Goal: Transaction & Acquisition: Download file/media

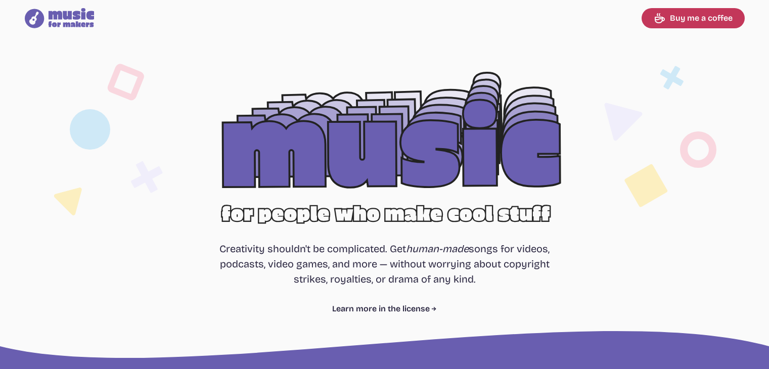
select select "most popular"
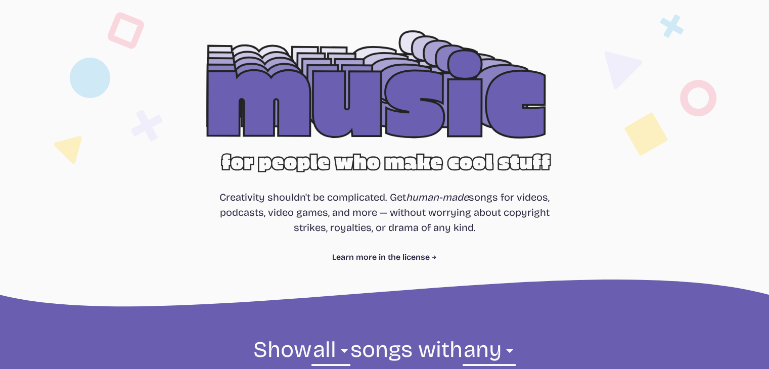
scroll to position [51, 0]
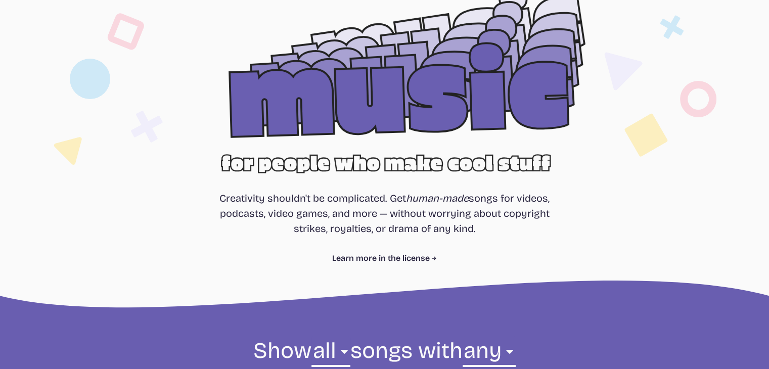
click at [712, 31] on icon at bounding box center [658, 121] width 118 height 223
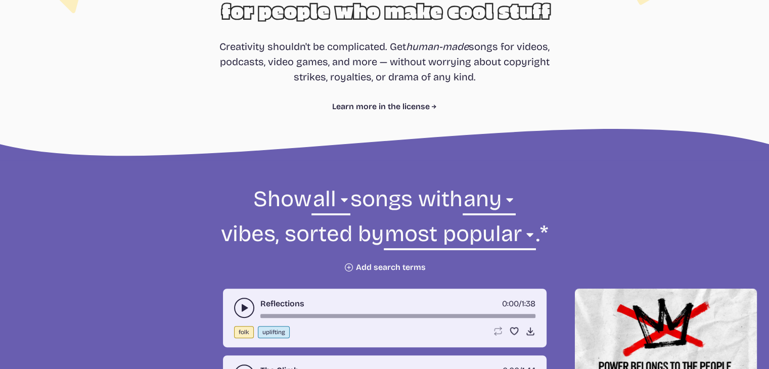
scroll to position [455, 0]
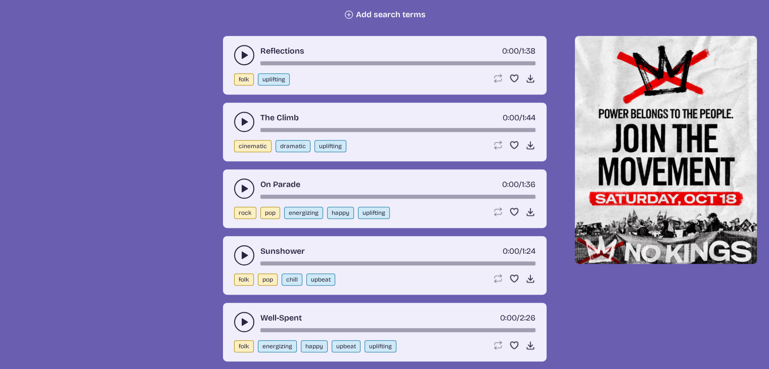
click at [242, 56] on use "play-pause toggle" at bounding box center [244, 55] width 10 height 10
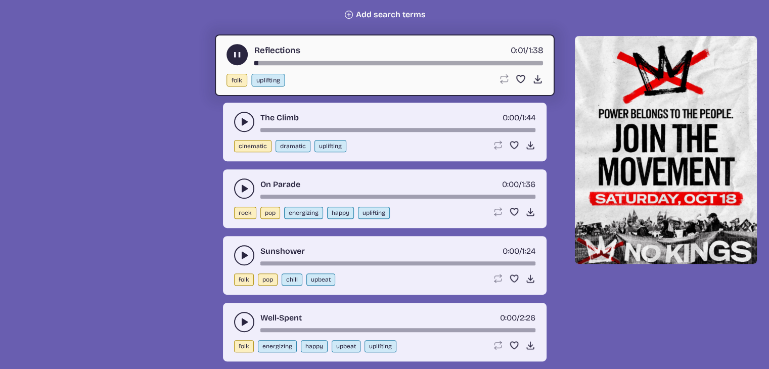
click at [300, 63] on div "song-time-bar" at bounding box center [398, 63] width 289 height 4
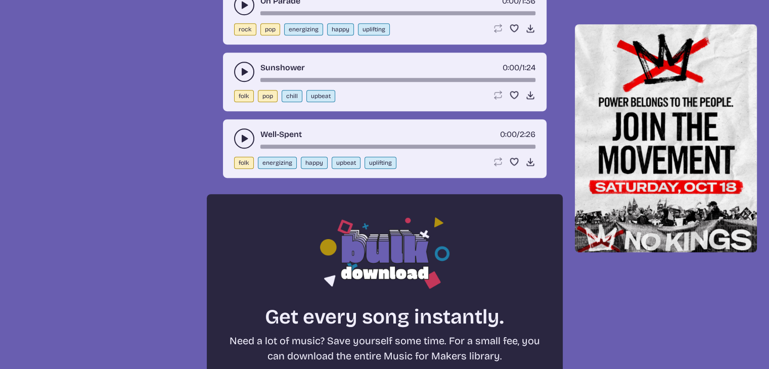
scroll to position [657, 0]
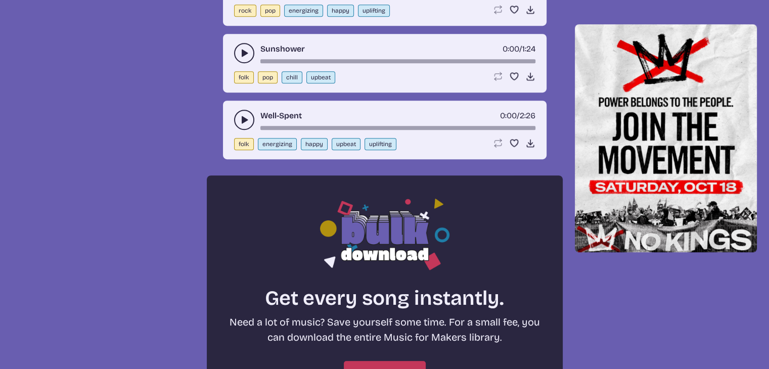
click at [245, 120] on icon "play-pause toggle" at bounding box center [244, 120] width 10 height 10
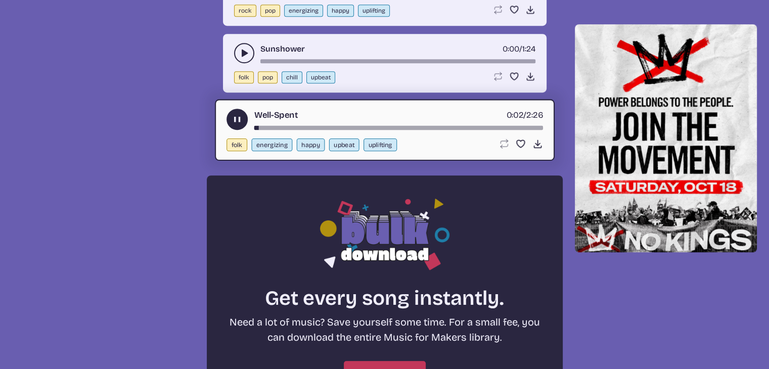
click at [321, 126] on div "song-time-bar" at bounding box center [398, 128] width 289 height 4
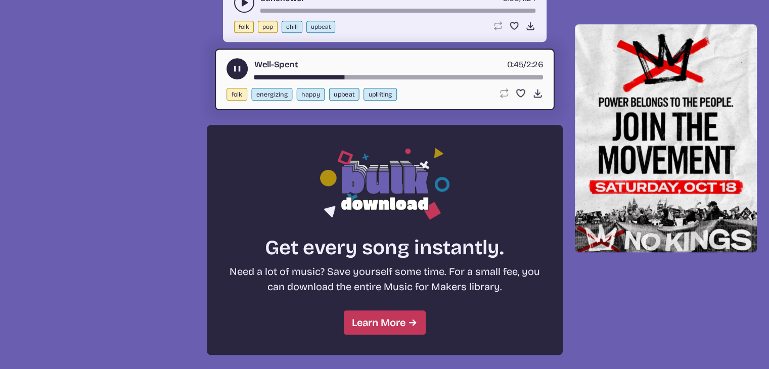
scroll to position [910, 0]
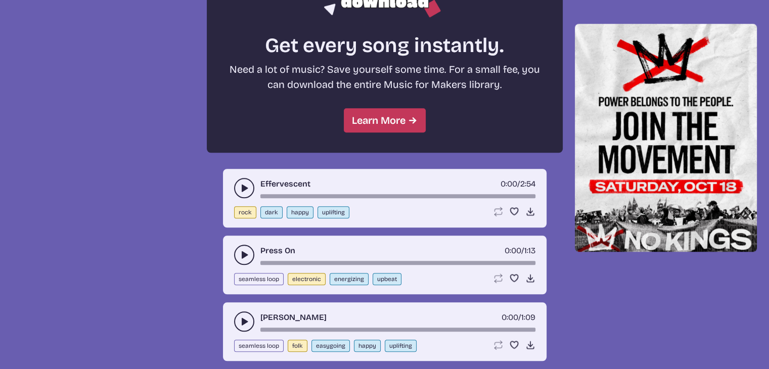
click at [243, 185] on use "play-pause toggle" at bounding box center [244, 188] width 10 height 10
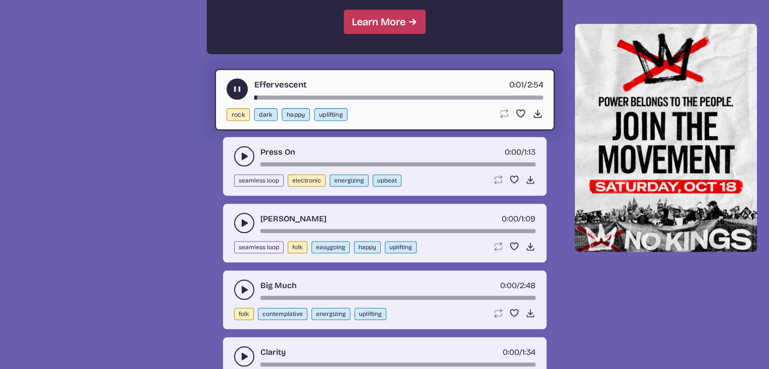
scroll to position [1011, 0]
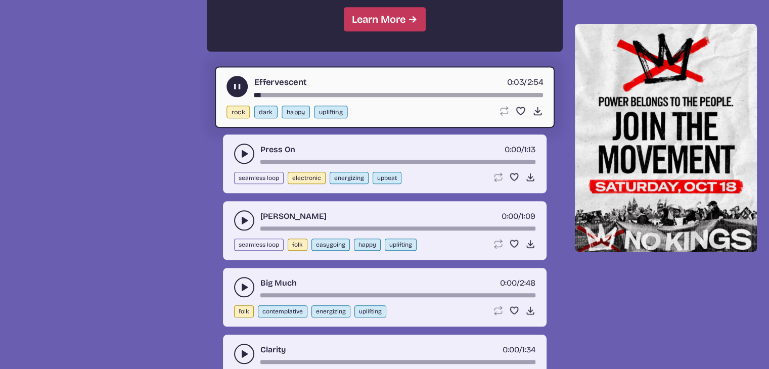
click at [308, 94] on div "song-time-bar" at bounding box center [398, 95] width 289 height 4
click at [246, 221] on icon "play-pause toggle" at bounding box center [244, 220] width 10 height 10
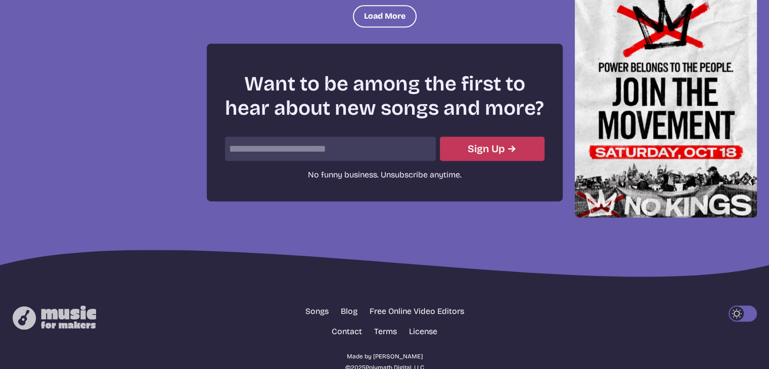
scroll to position [1264, 0]
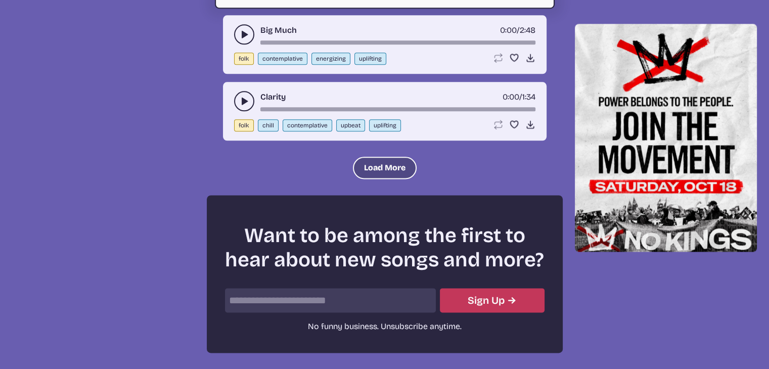
click at [395, 158] on button "Load More" at bounding box center [385, 168] width 64 height 22
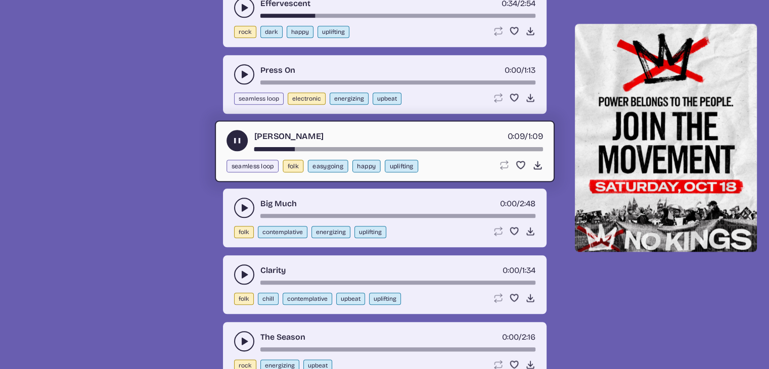
scroll to position [1112, 0]
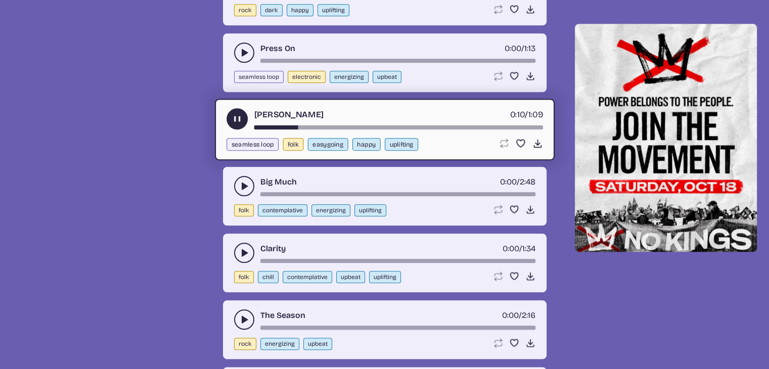
click at [243, 183] on use "play-pause toggle" at bounding box center [244, 186] width 10 height 10
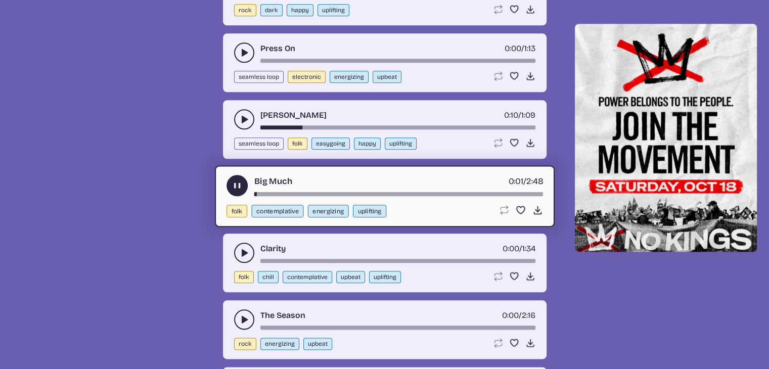
click at [245, 248] on use "play-pause toggle" at bounding box center [244, 253] width 10 height 10
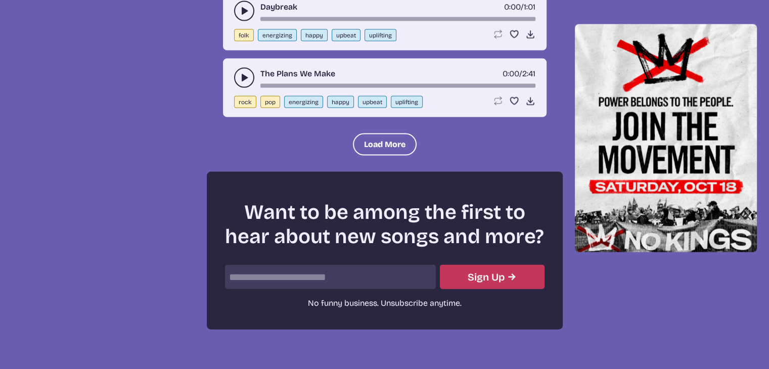
scroll to position [2275, 0]
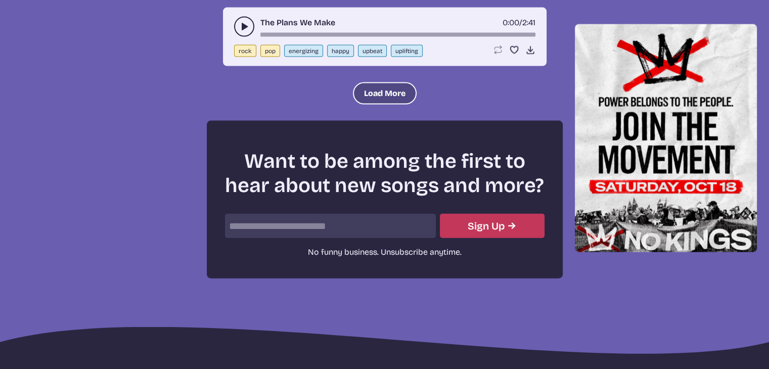
click at [391, 82] on button "Load More" at bounding box center [385, 93] width 64 height 22
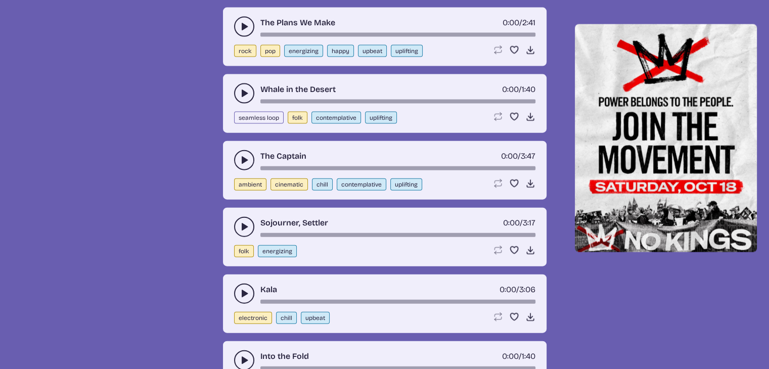
click at [245, 88] on icon "play-pause toggle" at bounding box center [244, 93] width 10 height 10
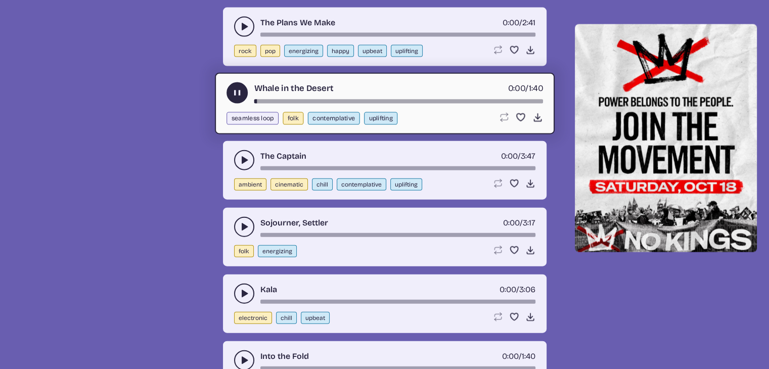
click at [244, 155] on icon "play-pause toggle" at bounding box center [244, 160] width 10 height 10
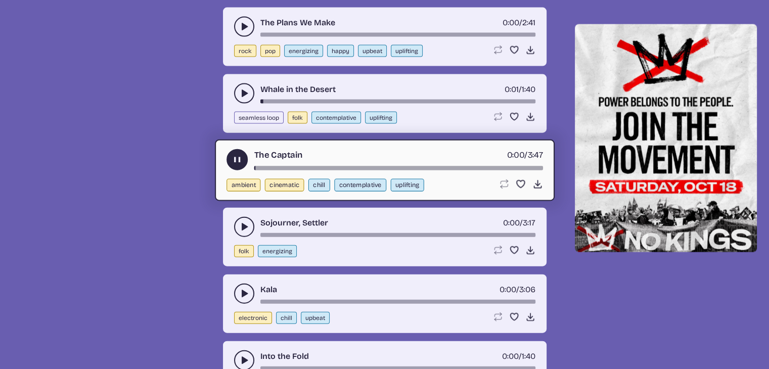
click at [244, 222] on icon "play-pause toggle" at bounding box center [244, 227] width 10 height 10
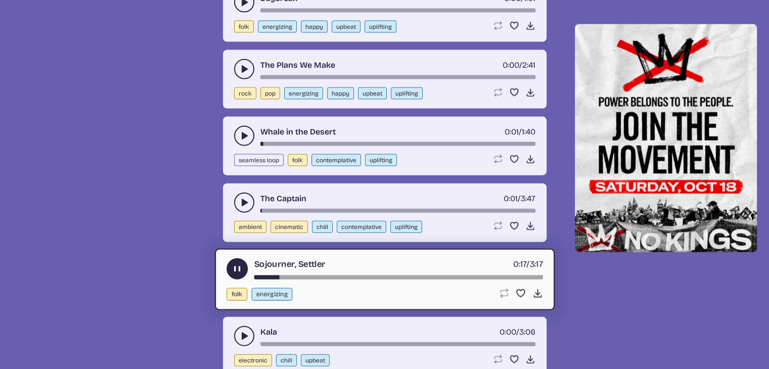
scroll to position [2427, 0]
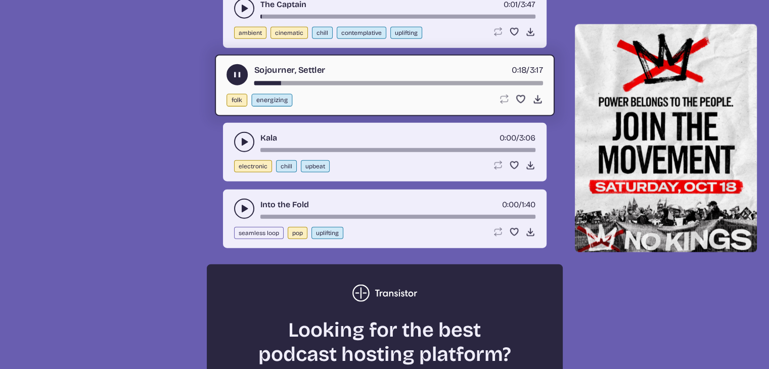
click at [239, 204] on icon "play-pause toggle" at bounding box center [244, 209] width 10 height 10
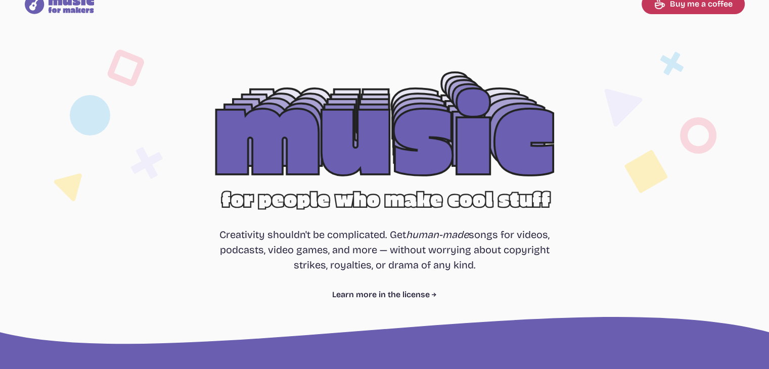
scroll to position [0, 0]
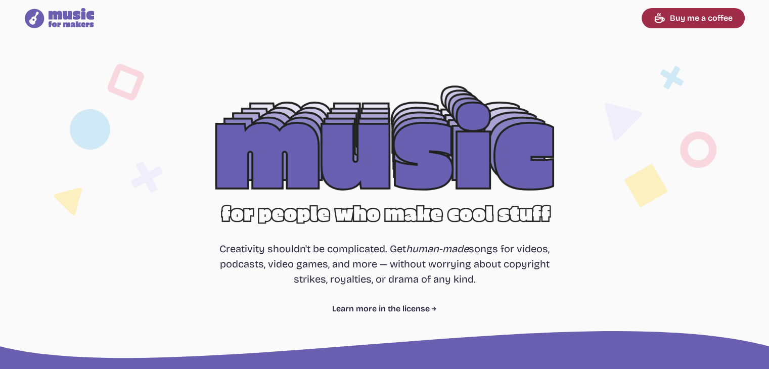
click at [682, 19] on link "Buy me a coffee" at bounding box center [693, 18] width 103 height 20
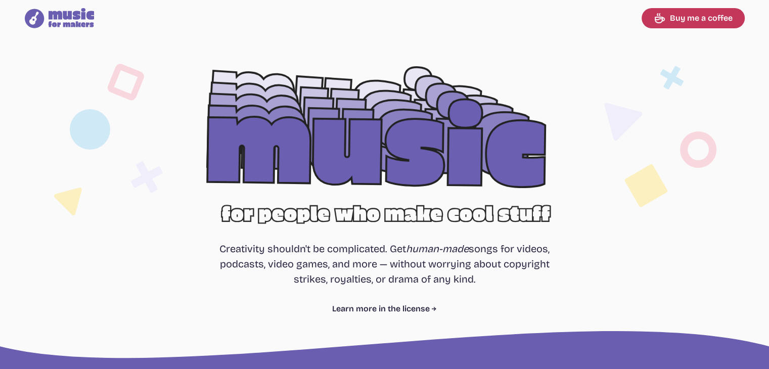
click at [162, 57] on section "Free, royalty-free music for videos, podcasts, video games, and more Creativity…" at bounding box center [384, 199] width 769 height 327
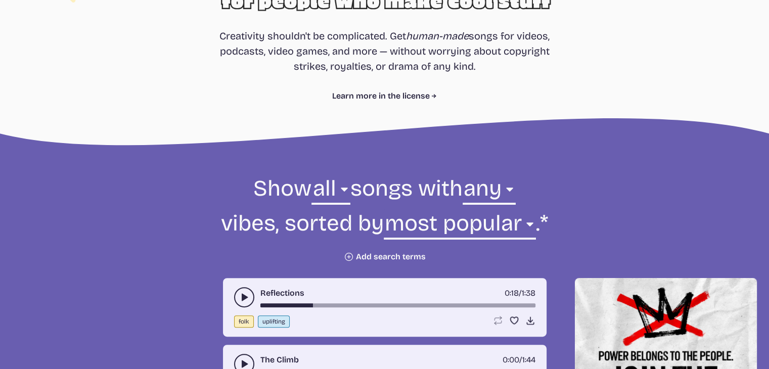
scroll to position [253, 0]
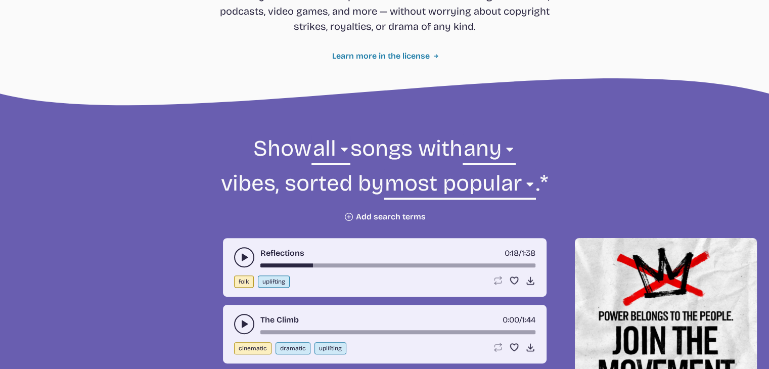
click at [435, 56] on line at bounding box center [436, 56] width 4 height 0
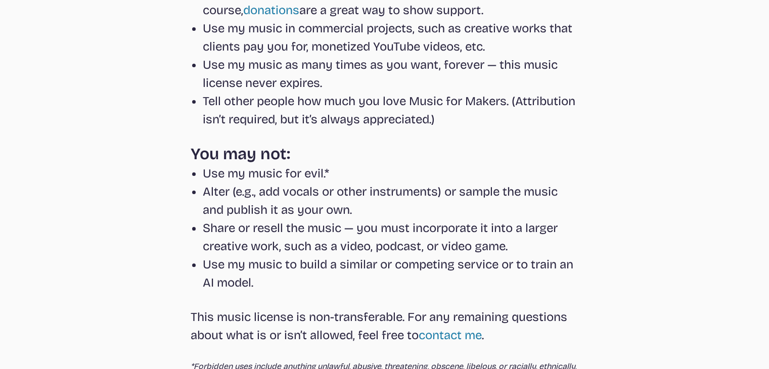
select select "most popular"
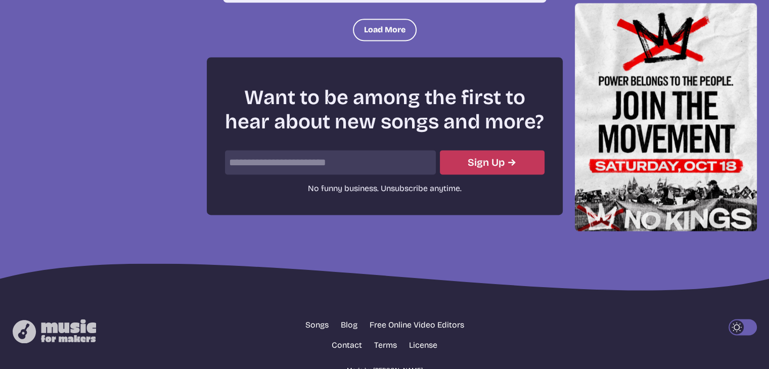
scroll to position [1416, 0]
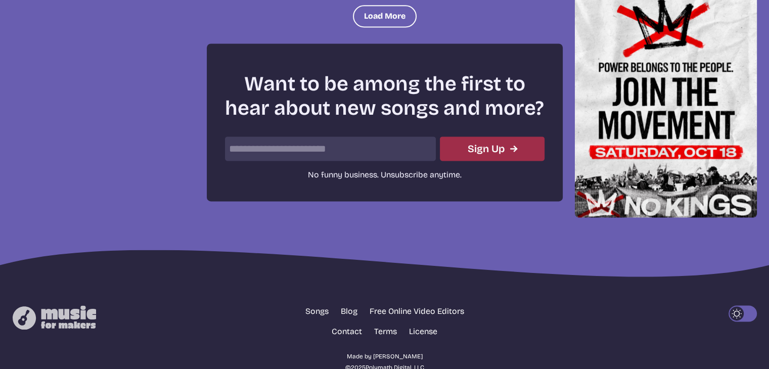
click at [492, 143] on button "Sign Up" at bounding box center [492, 149] width 105 height 24
click at [344, 170] on span "No funny business. Unsubscribe anytime." at bounding box center [385, 175] width 154 height 10
click at [332, 145] on input "email" at bounding box center [330, 149] width 211 height 24
type input "**********"
click at [485, 144] on button "Sign Up" at bounding box center [492, 149] width 105 height 24
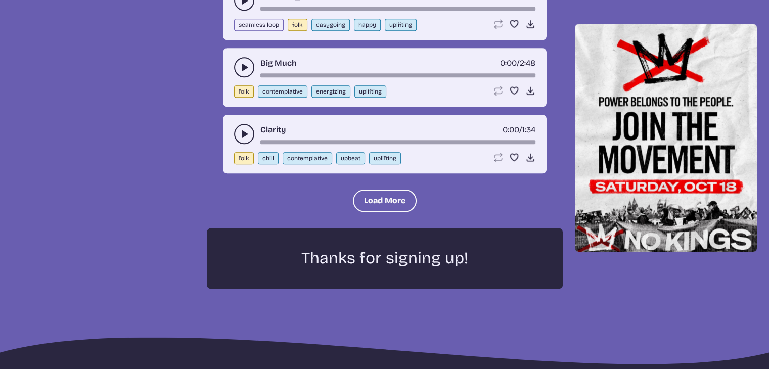
scroll to position [1188, 0]
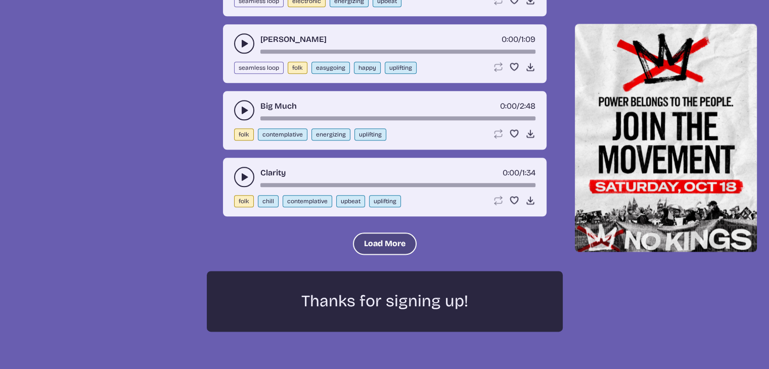
click at [389, 236] on button "Load More" at bounding box center [385, 244] width 64 height 22
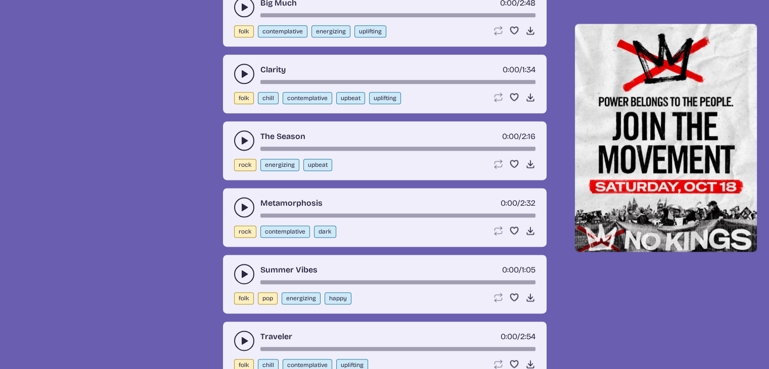
scroll to position [1315, 0]
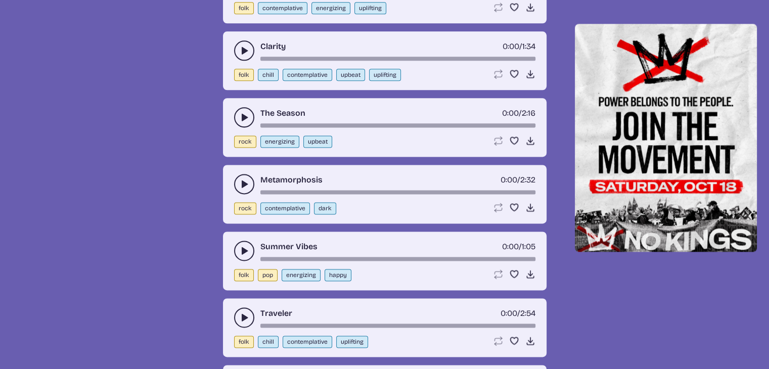
click at [242, 251] on button "play-pause toggle" at bounding box center [244, 251] width 20 height 20
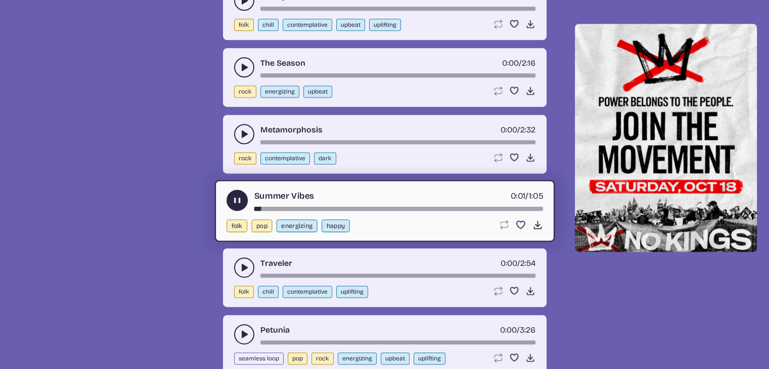
scroll to position [1365, 0]
click at [240, 195] on use "play-pause toggle" at bounding box center [237, 200] width 11 height 11
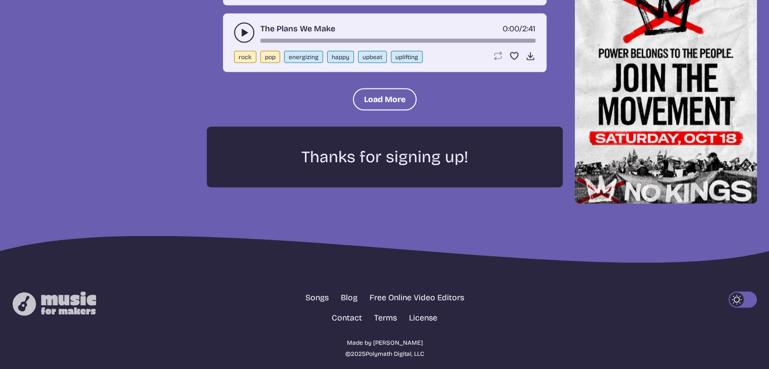
scroll to position [2270, 0]
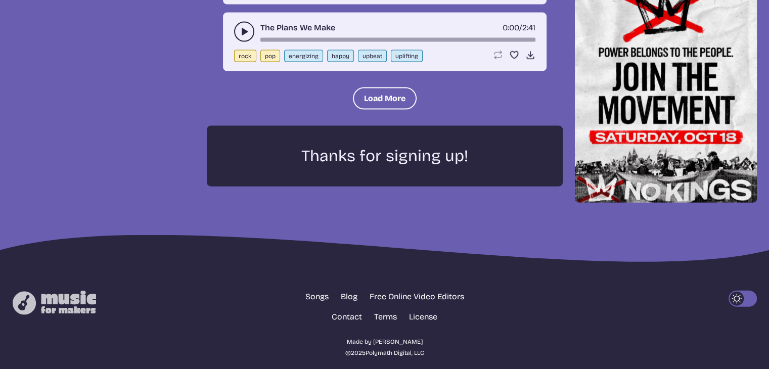
click at [382, 146] on p "Thanks for signing up!" at bounding box center [385, 156] width 320 height 20
click at [383, 87] on button "Load More" at bounding box center [385, 98] width 64 height 22
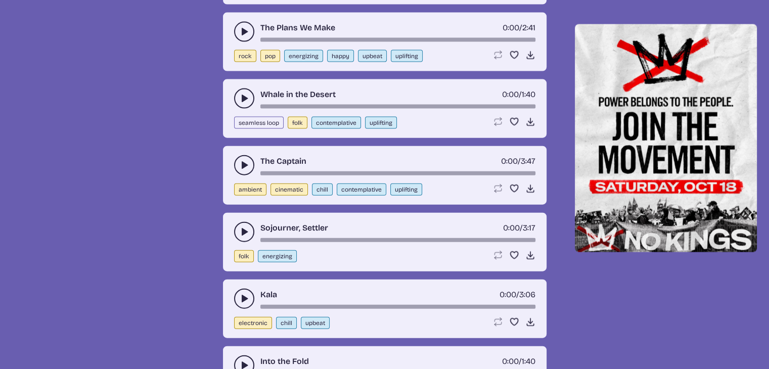
click at [245, 160] on use "play-pause toggle" at bounding box center [244, 165] width 10 height 10
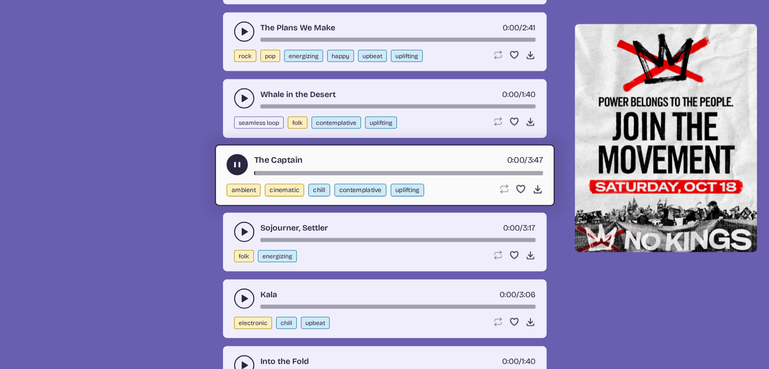
click at [244, 227] on use "play-pause toggle" at bounding box center [244, 232] width 10 height 10
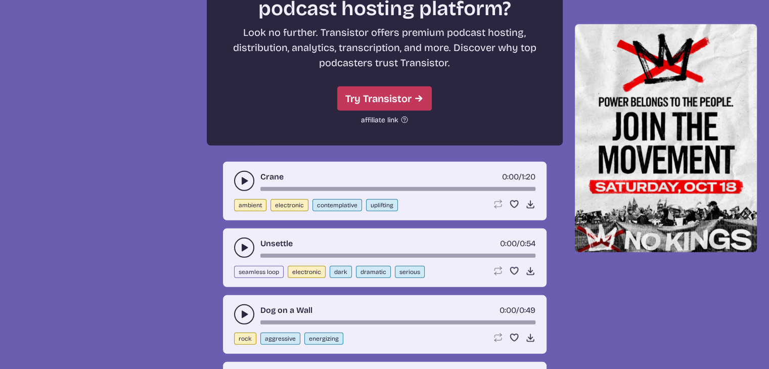
scroll to position [3029, 0]
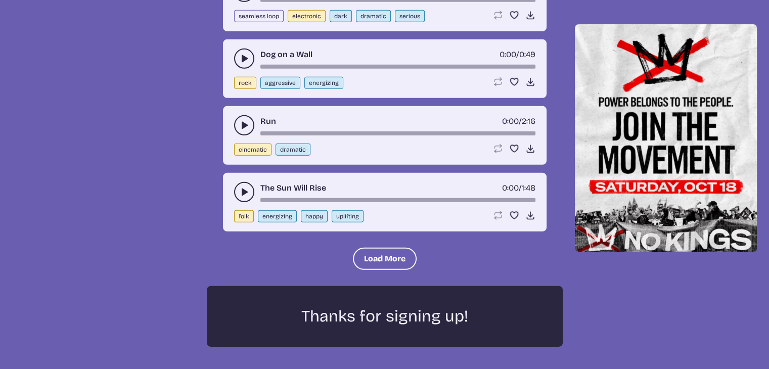
click at [240, 187] on icon "play-pause toggle" at bounding box center [244, 192] width 10 height 10
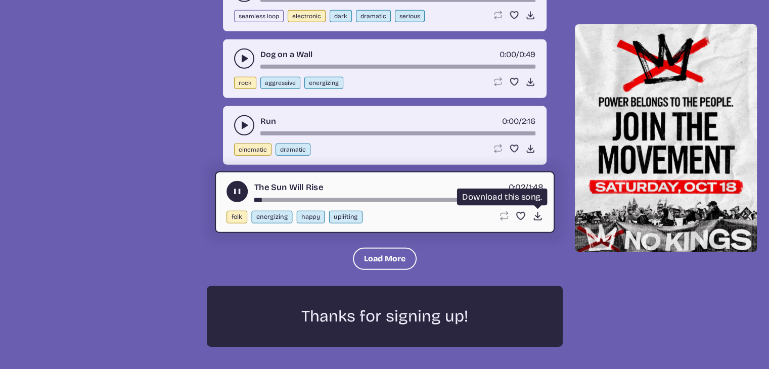
click at [536, 211] on icon "Download song" at bounding box center [537, 216] width 11 height 11
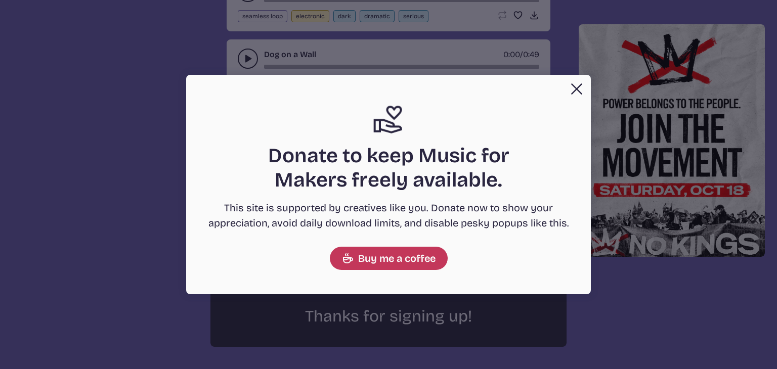
click at [575, 89] on button "Close" at bounding box center [576, 89] width 20 height 20
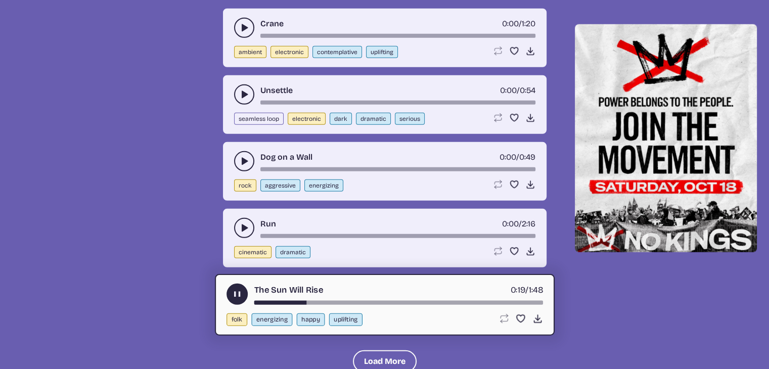
scroll to position [3079, 0]
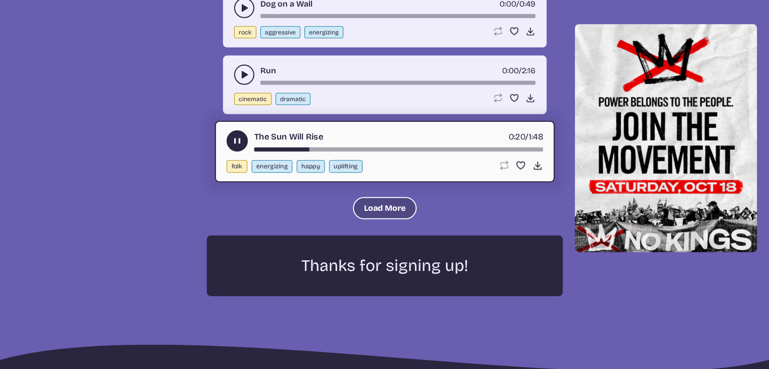
click at [397, 197] on button "Load More" at bounding box center [385, 208] width 64 height 22
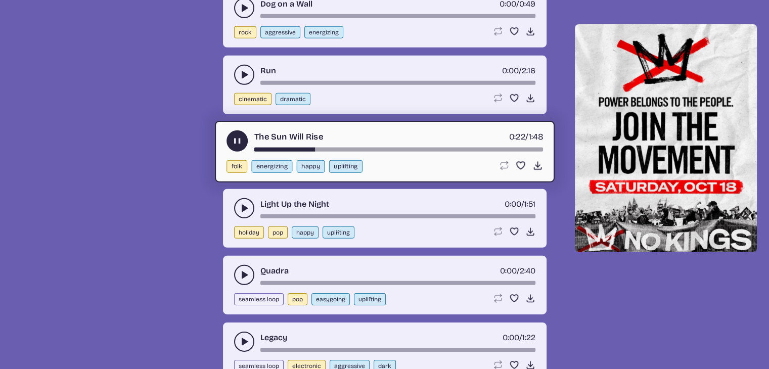
click at [245, 270] on icon "play-pause toggle" at bounding box center [244, 275] width 10 height 10
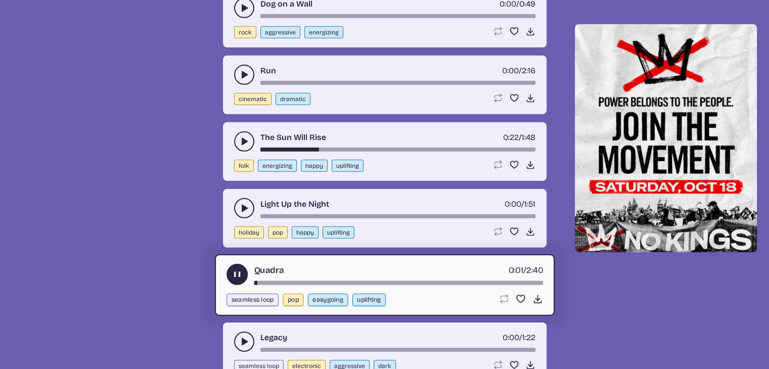
click at [300, 281] on div "song-time-bar" at bounding box center [398, 283] width 289 height 4
click at [329, 281] on div "song-time-bar" at bounding box center [398, 283] width 289 height 4
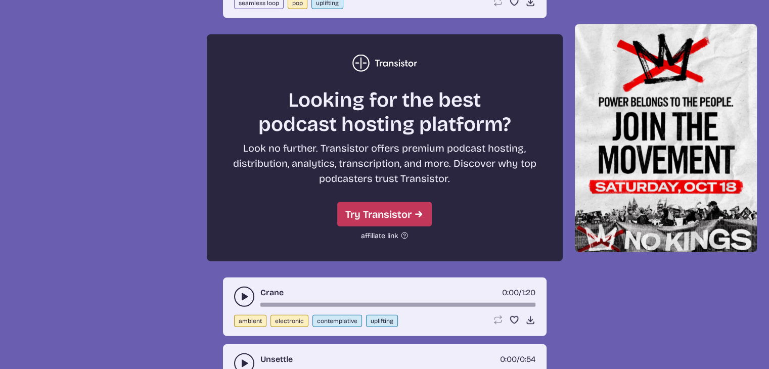
scroll to position [2624, 0]
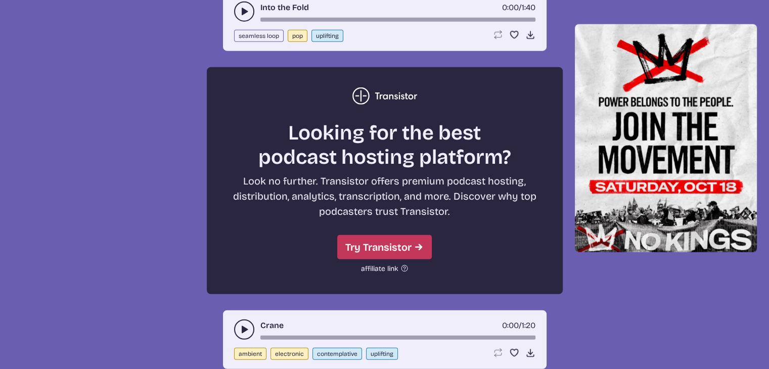
click at [360, 87] on img at bounding box center [384, 95] width 65 height 17
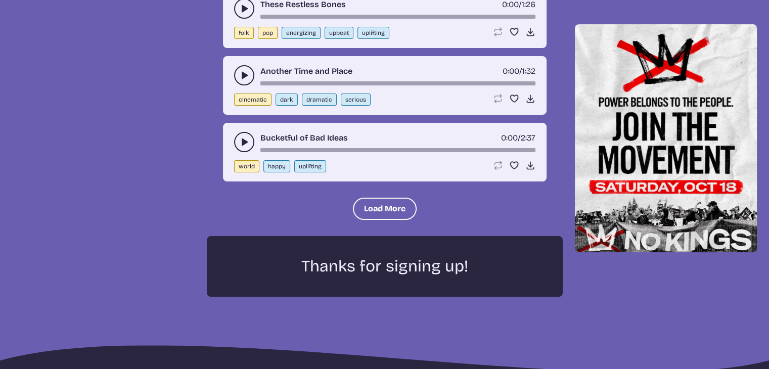
scroll to position [4086, 0]
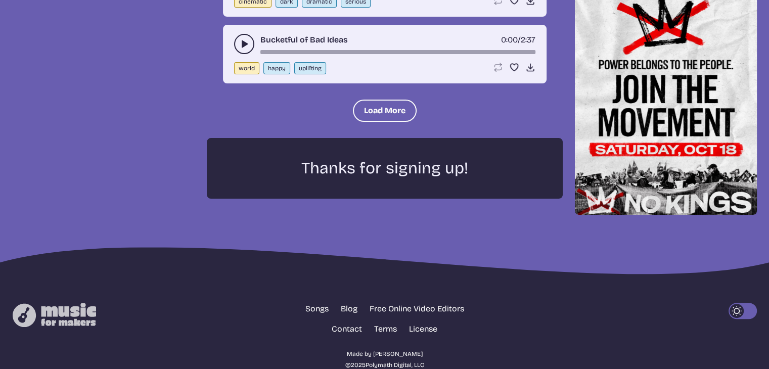
click at [68, 303] on img at bounding box center [54, 315] width 83 height 24
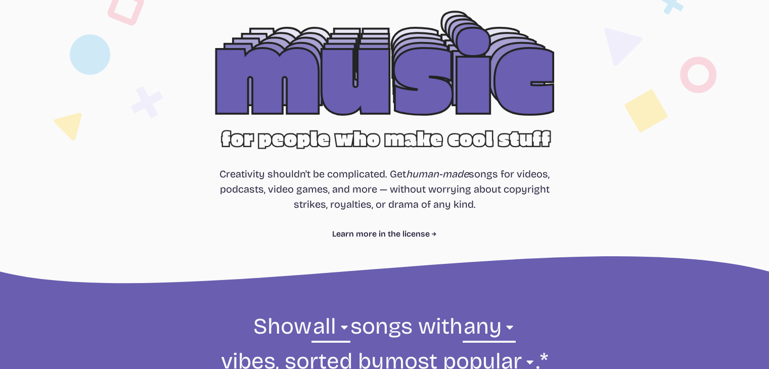
scroll to position [303, 0]
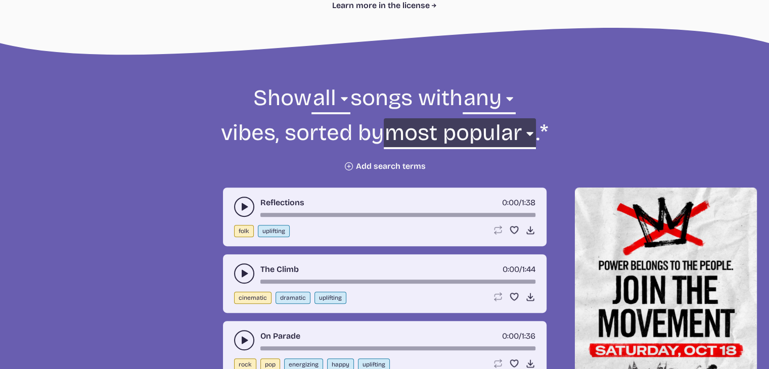
click at [531, 136] on select "newest oldest most popular least popular name" at bounding box center [460, 135] width 152 height 35
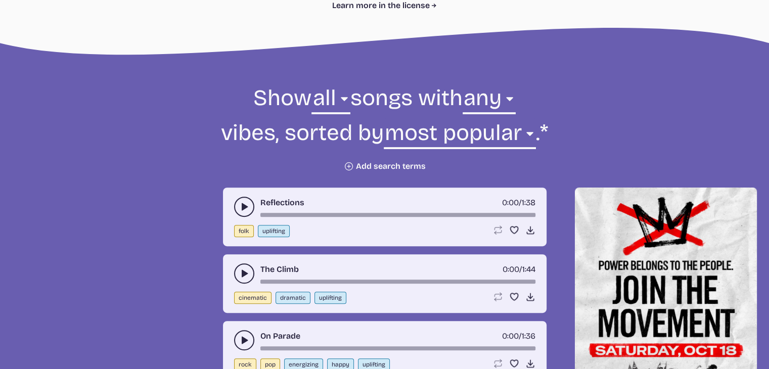
click at [381, 243] on div "Reflections 0:00 / 1:38 folk uplifting Loop song Loop this song. Favorite song …" at bounding box center [385, 217] width 324 height 59
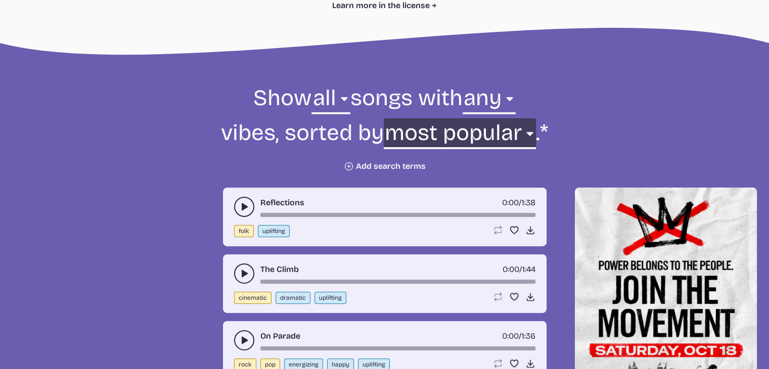
click at [534, 134] on select "newest oldest most popular least popular name" at bounding box center [460, 135] width 152 height 35
select select "name"
click at [426, 118] on select "newest oldest most popular least popular name" at bounding box center [460, 135] width 152 height 35
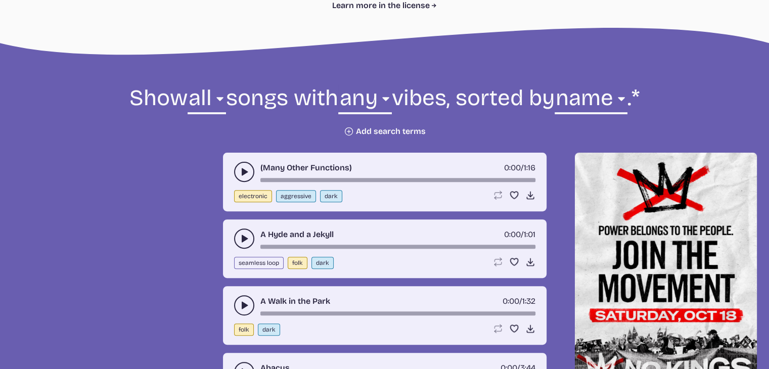
click at [242, 177] on use "play-pause toggle" at bounding box center [244, 172] width 10 height 10
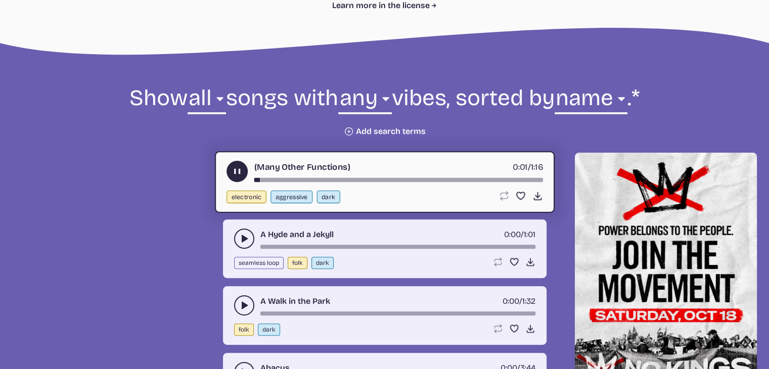
click at [242, 244] on use "play-pause toggle" at bounding box center [244, 239] width 10 height 10
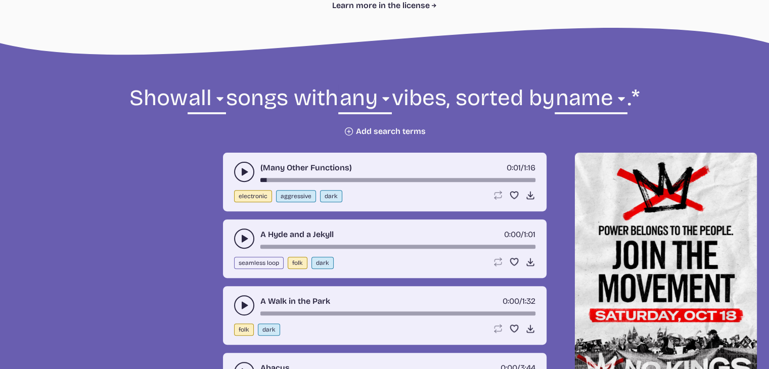
click at [244, 244] on icon "play-pause toggle" at bounding box center [244, 239] width 10 height 10
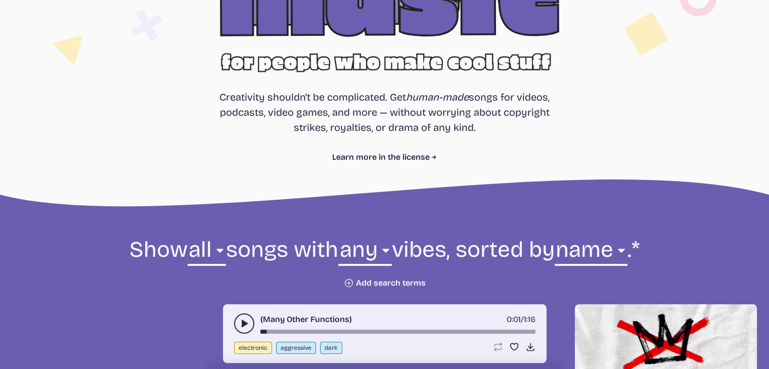
scroll to position [152, 0]
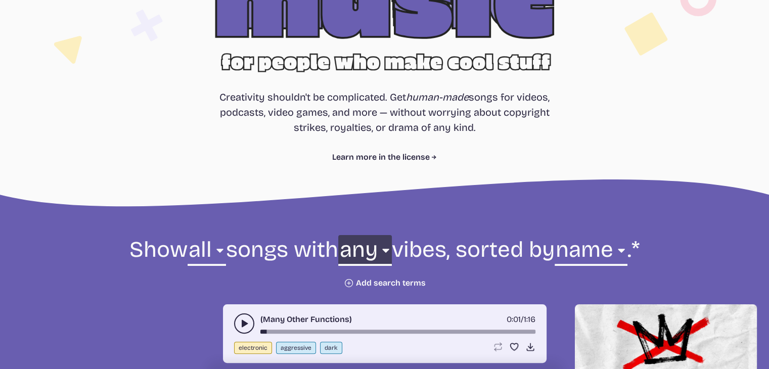
click at [391, 250] on select "any aggressive chill contemplative dark dramatic easygoing energizing happy ser…" at bounding box center [364, 252] width 53 height 35
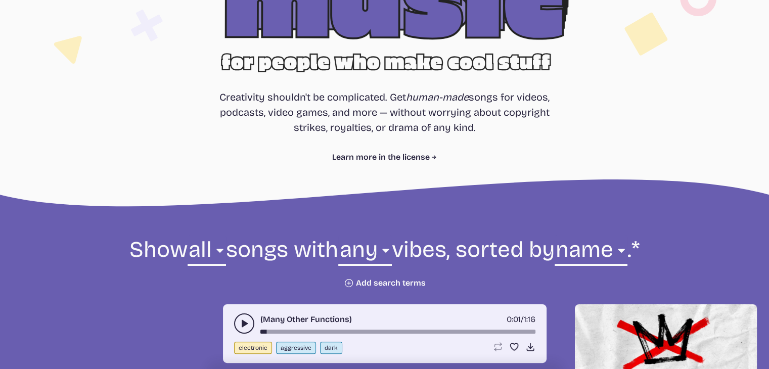
click at [604, 190] on use at bounding box center [384, 196] width 769 height 33
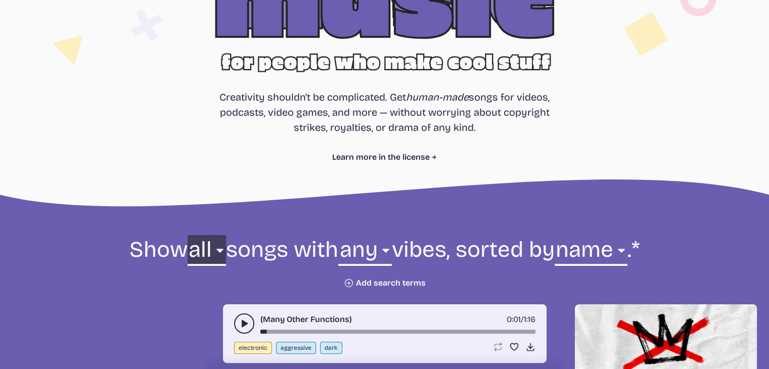
click at [226, 252] on select "all ambient cinematic electronic folk holiday jazz pop rock world" at bounding box center [207, 252] width 38 height 35
click at [226, 235] on select "all ambient cinematic electronic folk holiday jazz pop rock world" at bounding box center [207, 252] width 38 height 35
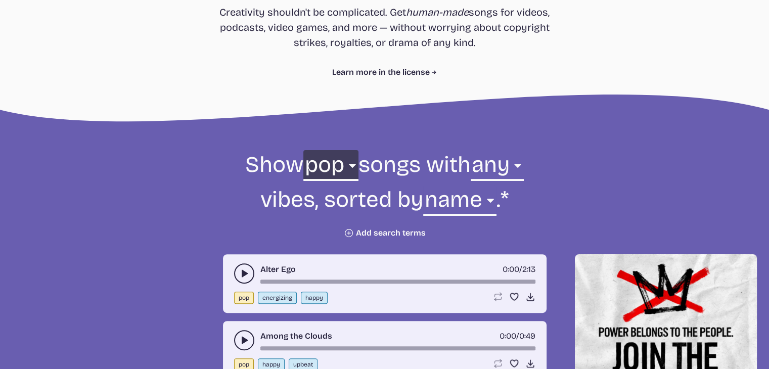
scroll to position [303, 0]
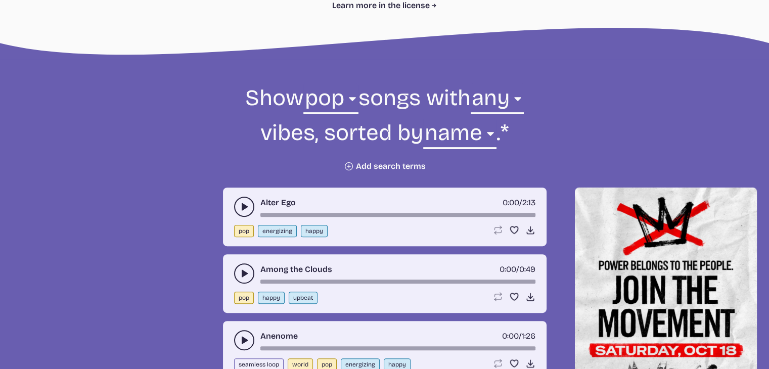
click at [247, 208] on icon "play-pause toggle" at bounding box center [244, 207] width 10 height 10
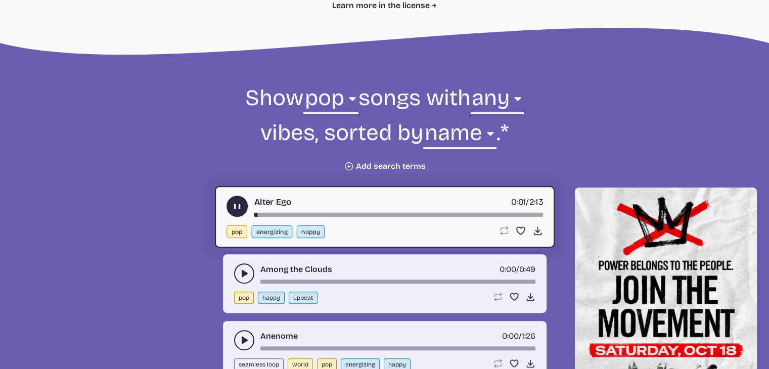
click at [244, 273] on use "play-pause toggle" at bounding box center [244, 273] width 10 height 10
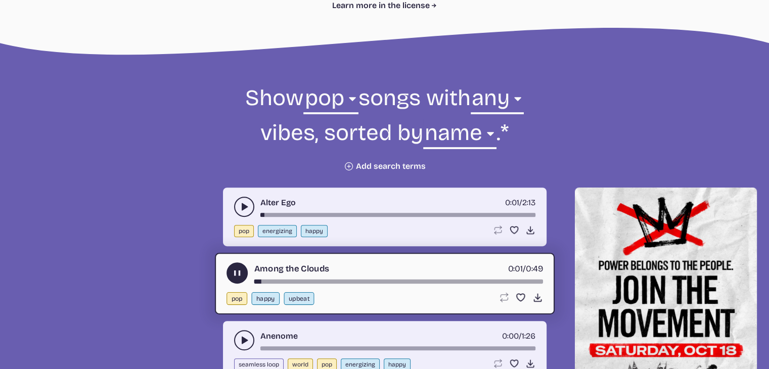
click at [244, 340] on use "play-pause toggle" at bounding box center [244, 340] width 10 height 10
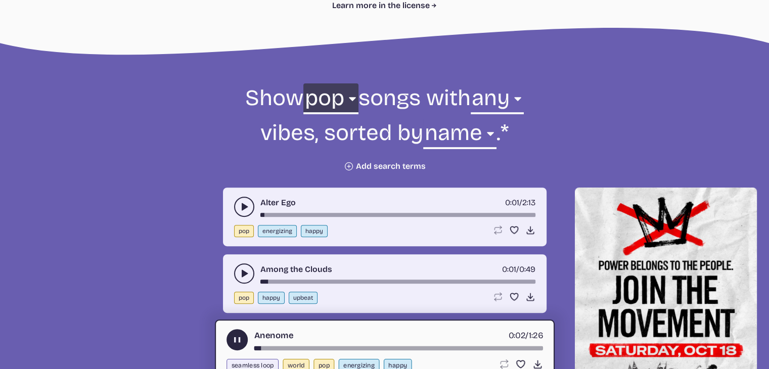
click at [350, 99] on select "all ambient cinematic electronic folk holiday jazz pop rock world" at bounding box center [330, 100] width 55 height 35
click at [303, 83] on select "all ambient cinematic electronic folk holiday jazz pop rock world" at bounding box center [330, 100] width 55 height 35
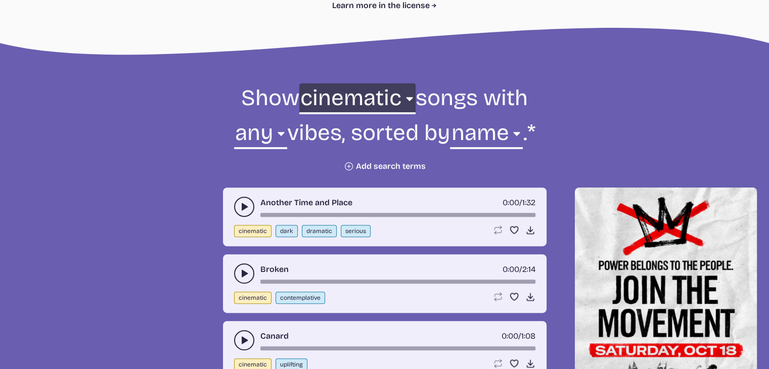
click at [411, 98] on select "all ambient cinematic electronic folk holiday jazz pop rock world" at bounding box center [357, 100] width 116 height 35
select select "electronic"
click at [299, 83] on select "all ambient cinematic electronic folk holiday jazz pop rock world" at bounding box center [357, 100] width 116 height 35
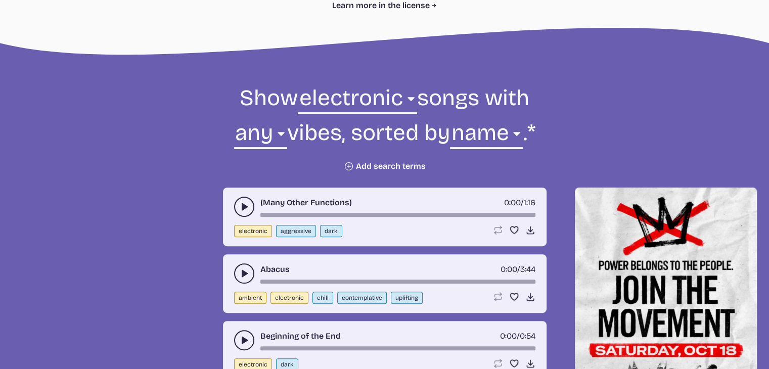
click at [243, 206] on use "play-pause toggle" at bounding box center [244, 207] width 10 height 10
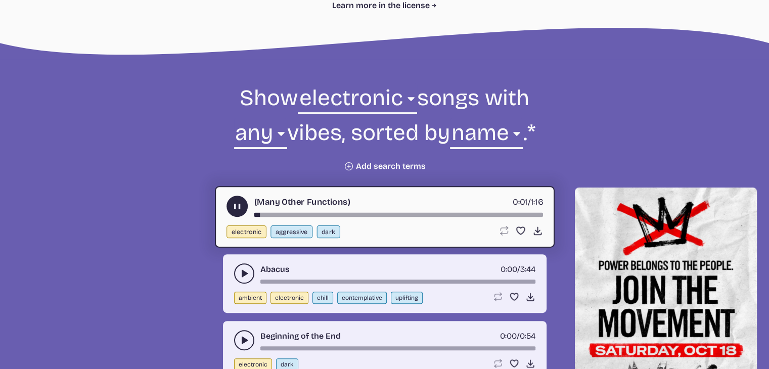
click at [245, 274] on use "play-pause toggle" at bounding box center [244, 273] width 10 height 10
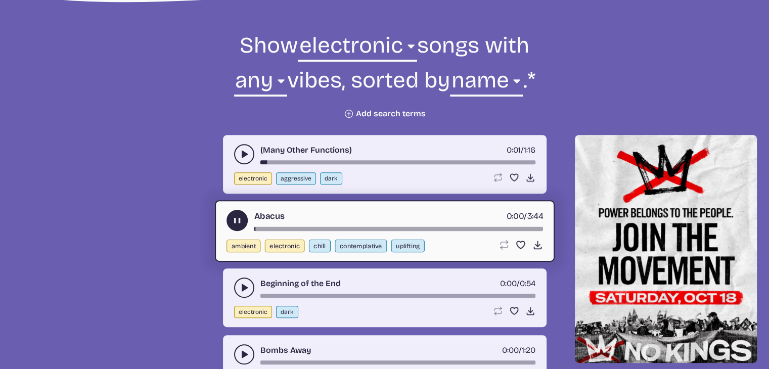
scroll to position [405, 0]
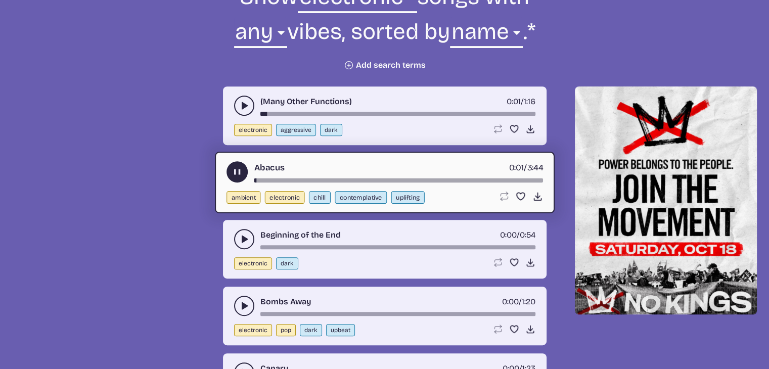
click at [247, 237] on icon "play-pause toggle" at bounding box center [244, 239] width 10 height 10
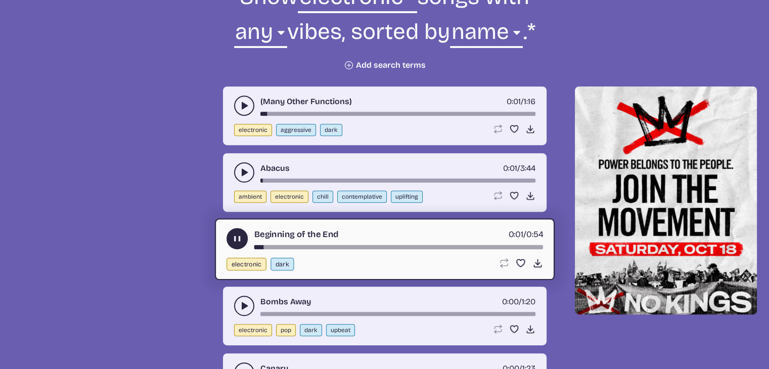
click at [279, 248] on div "Beginning of the End 0:01 / 0:54 electronic dark Loop song Loop this song. Favo…" at bounding box center [385, 249] width 340 height 62
click at [285, 246] on div "song-time-bar" at bounding box center [398, 247] width 289 height 4
click at [396, 245] on div "song-time-bar" at bounding box center [398, 247] width 289 height 4
click at [243, 304] on use "play-pause toggle" at bounding box center [244, 306] width 10 height 10
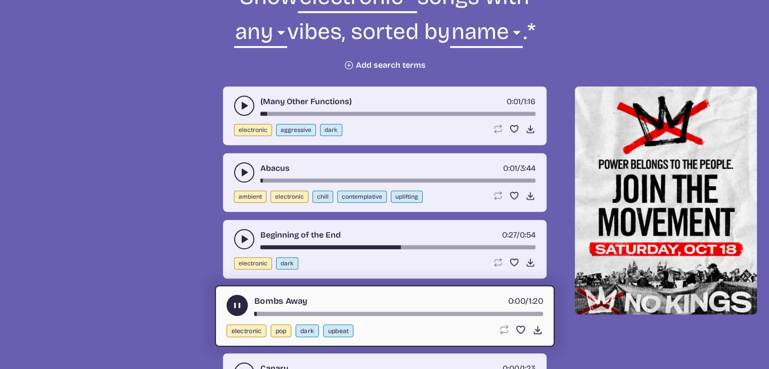
scroll to position [506, 0]
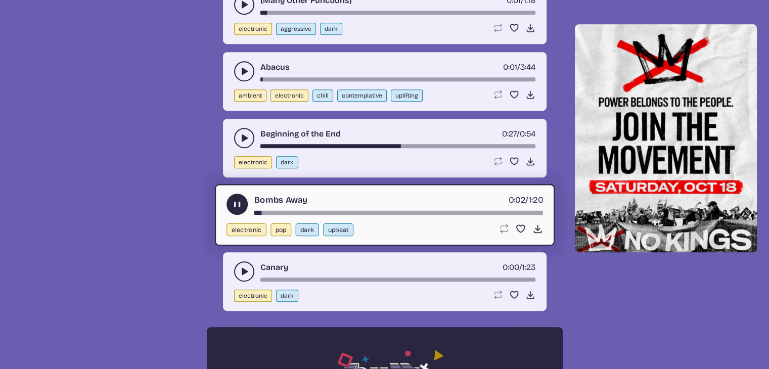
click at [302, 213] on div "Bombs Away 0:02 / 1:20 electronic pop dark upbeat Loop song Loop this song. Fav…" at bounding box center [385, 215] width 340 height 62
click at [301, 211] on div "song-time-bar" at bounding box center [398, 213] width 289 height 4
click at [370, 215] on div "Bombs Away 0:14 / 1:20 electronic pop dark upbeat Loop song Loop this song. Fav…" at bounding box center [385, 215] width 340 height 62
click at [374, 211] on div "song-time-bar" at bounding box center [398, 213] width 289 height 4
click at [247, 271] on icon "play-pause toggle" at bounding box center [244, 271] width 10 height 10
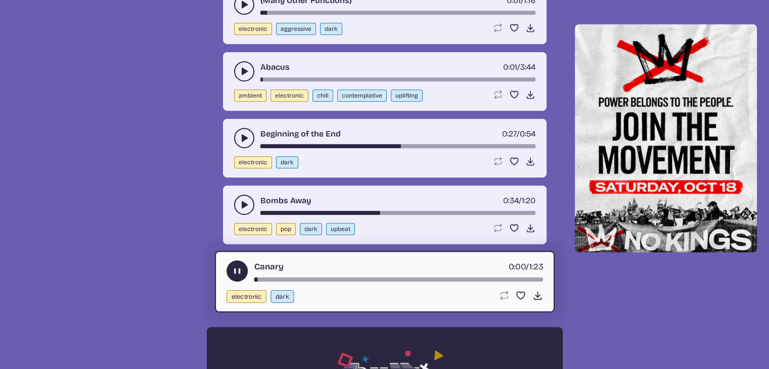
click at [297, 278] on div "song-time-bar" at bounding box center [398, 280] width 289 height 4
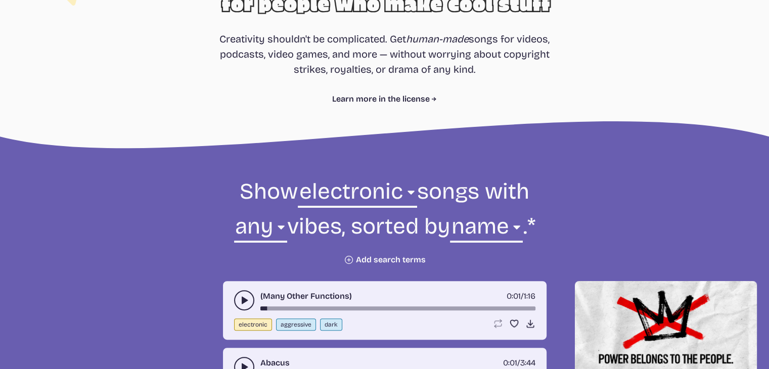
scroll to position [202, 0]
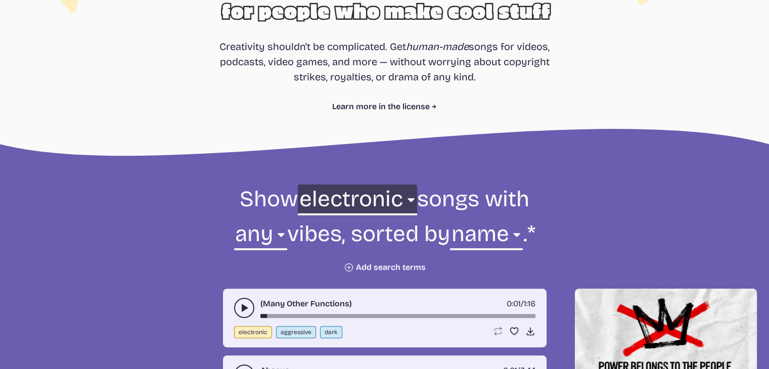
click at [411, 199] on select "all ambient cinematic electronic folk holiday jazz pop rock world" at bounding box center [357, 202] width 119 height 35
click at [410, 199] on select "all ambient cinematic electronic folk holiday jazz pop rock world" at bounding box center [357, 202] width 119 height 35
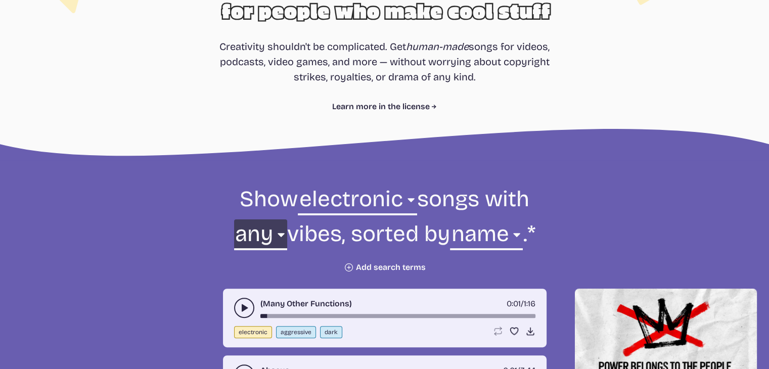
click at [273, 233] on select "any aggressive chill contemplative dark dramatic easygoing energizing happy ser…" at bounding box center [260, 236] width 53 height 35
click at [274, 231] on select "any aggressive chill contemplative dark dramatic easygoing energizing happy ser…" at bounding box center [260, 236] width 53 height 35
click at [274, 235] on select "any aggressive chill contemplative dark dramatic easygoing energizing happy ser…" at bounding box center [260, 236] width 53 height 35
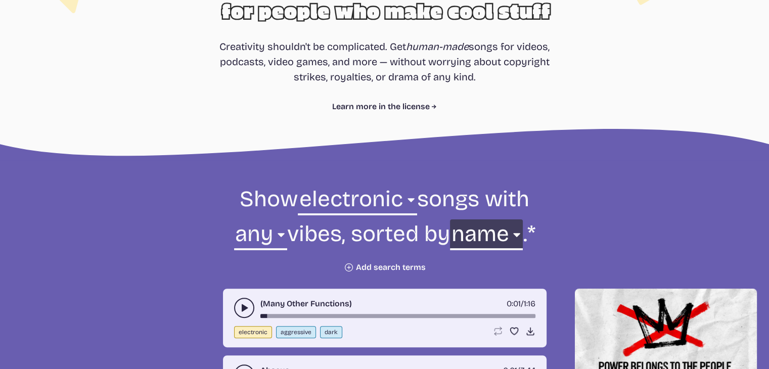
click at [522, 232] on select "newest oldest most popular least popular name" at bounding box center [486, 236] width 73 height 35
select select "least popular"
click at [450, 219] on select "newest oldest most popular least popular name" at bounding box center [486, 236] width 73 height 35
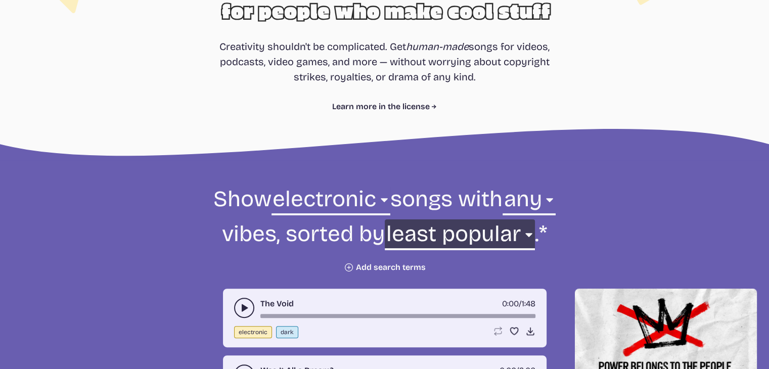
click at [469, 231] on select "newest oldest most popular least popular name" at bounding box center [460, 236] width 150 height 35
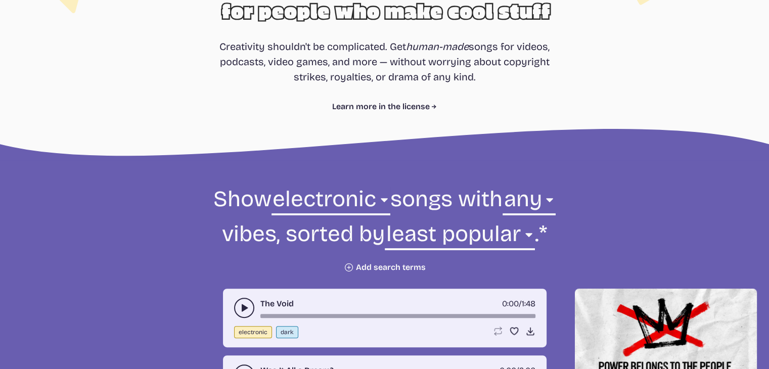
click at [240, 308] on icon "play-pause toggle" at bounding box center [244, 308] width 10 height 10
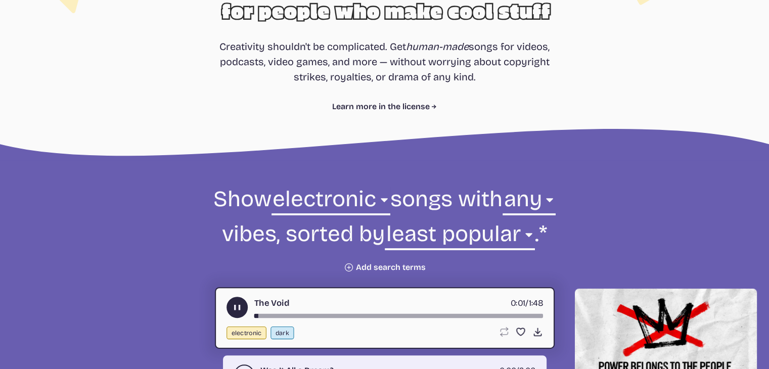
click at [320, 313] on div "The Void 0:01 / 1:48" at bounding box center [385, 307] width 317 height 21
click at [322, 319] on div "The Void 0:02 / 1:48 electronic dark Loop song Loop this song. Favorite song Sa…" at bounding box center [385, 318] width 340 height 62
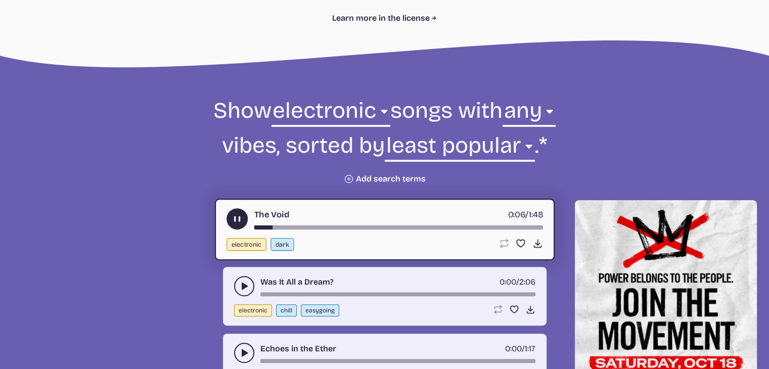
scroll to position [354, 0]
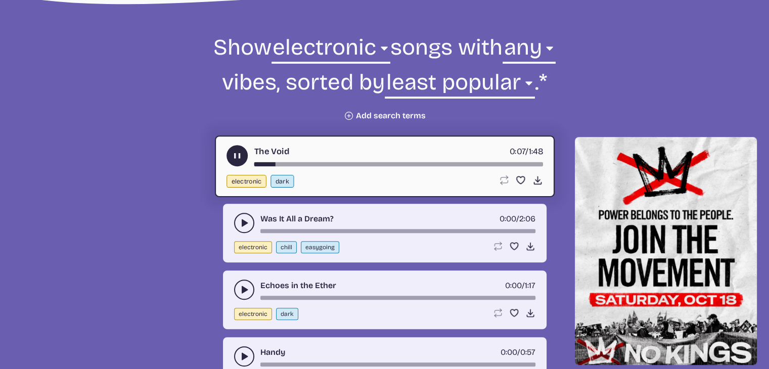
click at [406, 114] on button "Plus icon Add search terms" at bounding box center [385, 116] width 82 height 10
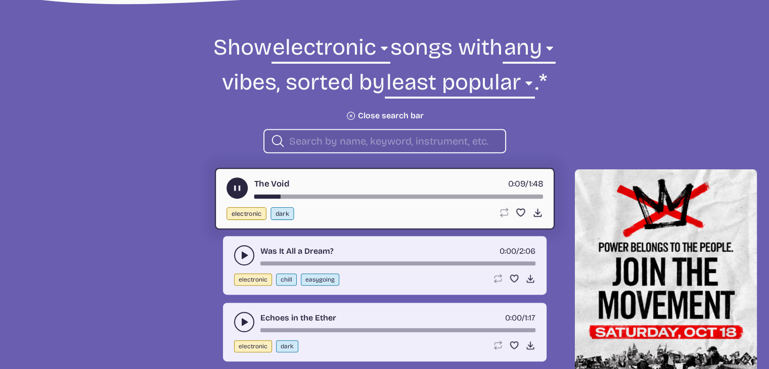
click at [369, 141] on input "search" at bounding box center [393, 141] width 208 height 13
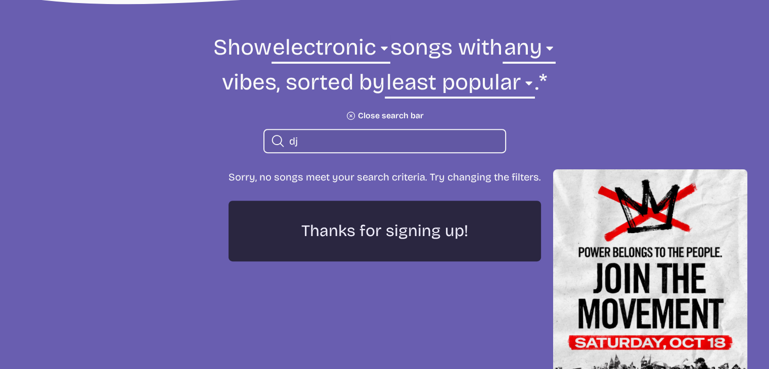
click at [312, 137] on input "dj" at bounding box center [393, 141] width 208 height 13
click at [307, 143] on input "dj" at bounding box center [393, 141] width 208 height 13
type input "d"
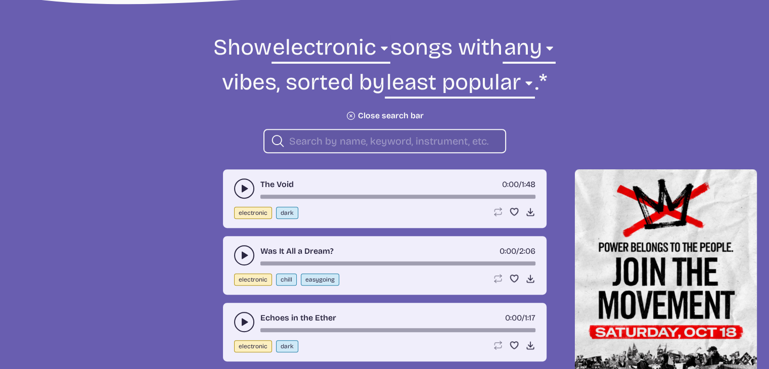
click at [311, 139] on input "search" at bounding box center [393, 141] width 208 height 13
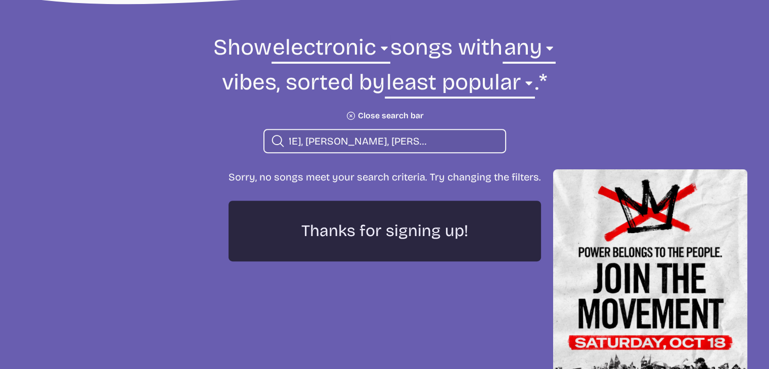
click at [334, 141] on input "[PERSON_NAME], [PERSON_NAME], [PERSON_NAME] - DON'T YOU WORRY" at bounding box center [393, 141] width 208 height 13
click at [497, 140] on input "[PERSON_NAME], [PERSON_NAME], [PERSON_NAME] - DON'T YOU WORRY" at bounding box center [393, 141] width 208 height 13
click at [387, 135] on input "[PERSON_NAME]" at bounding box center [393, 141] width 208 height 13
type input "[PERSON_NAME]"
click at [275, 140] on icon "Search icon" at bounding box center [278, 141] width 15 height 16
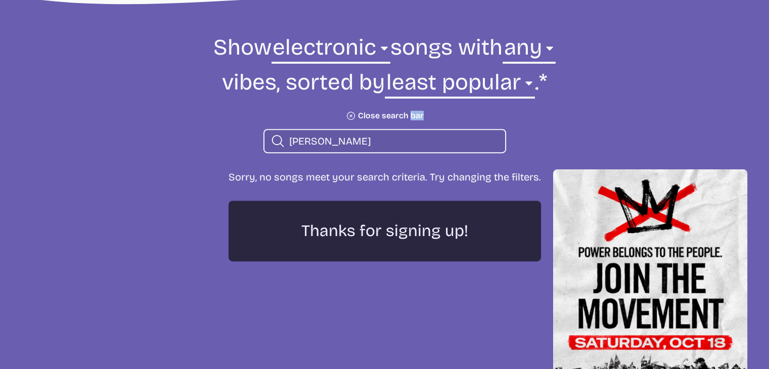
click at [275, 140] on icon "Search icon" at bounding box center [278, 141] width 15 height 16
click at [386, 144] on input "[PERSON_NAME]" at bounding box center [393, 141] width 208 height 13
click at [273, 138] on icon at bounding box center [278, 141] width 12 height 12
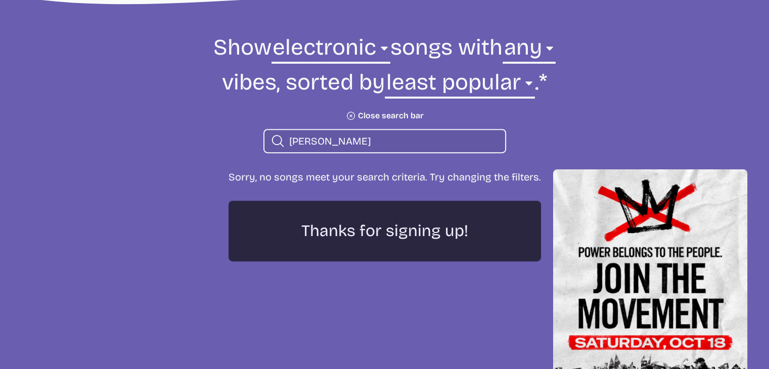
click at [414, 138] on input "[PERSON_NAME]" at bounding box center [393, 141] width 208 height 13
click at [411, 117] on button "Plus icon Close search bar" at bounding box center [385, 116] width 78 height 10
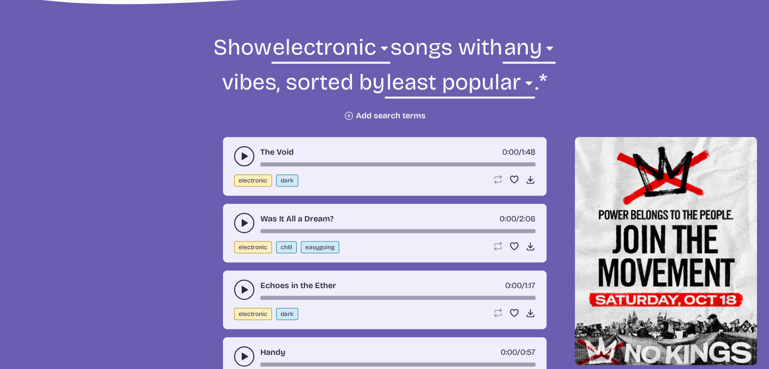
click at [247, 157] on icon "play-pause toggle" at bounding box center [244, 156] width 10 height 10
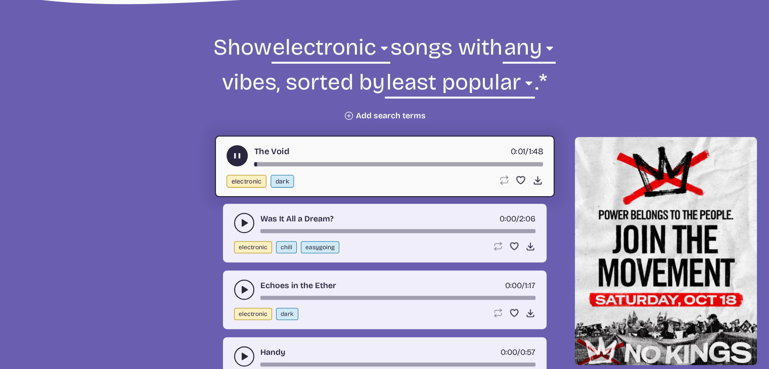
drag, startPoint x: 227, startPoint y: 155, endPoint x: 253, endPoint y: 140, distance: 30.5
click at [227, 155] on button "play-pause toggle" at bounding box center [237, 155] width 21 height 21
